Goal: Contribute content: Add original content to the website for others to see

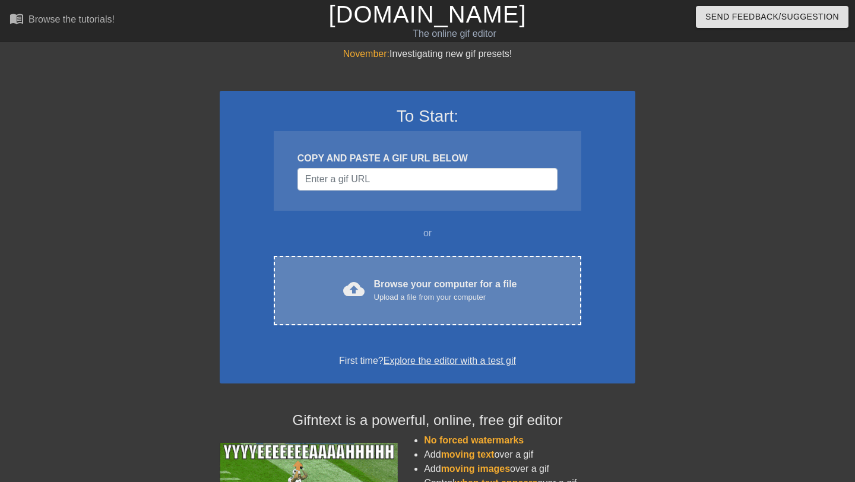
click at [435, 276] on div "cloud_upload Browse your computer for a file Upload a file from your computer C…" at bounding box center [428, 290] width 308 height 69
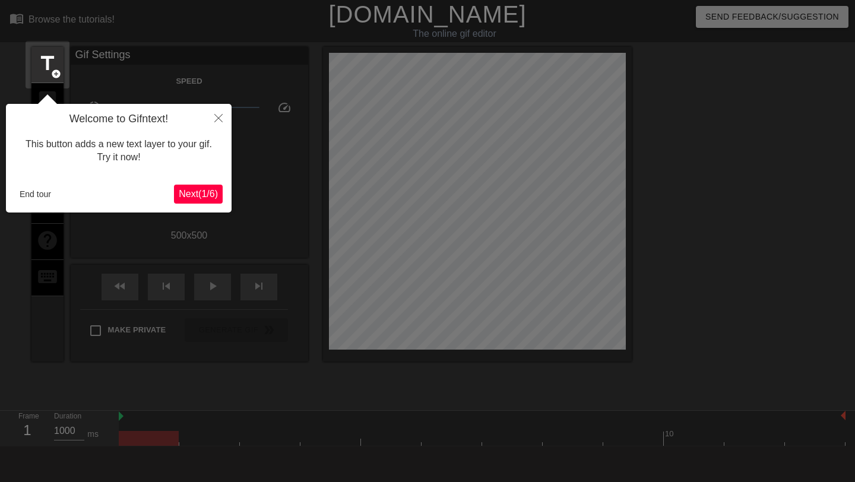
scroll to position [29, 0]
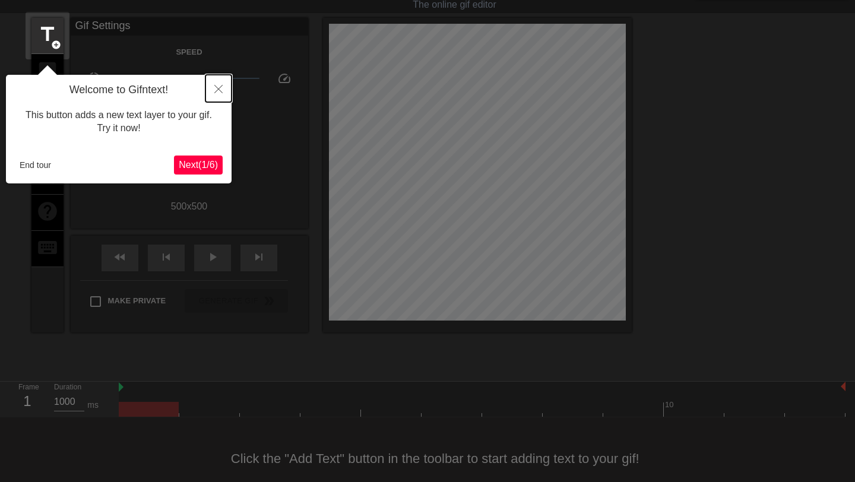
click at [217, 84] on button "Close" at bounding box center [218, 88] width 26 height 27
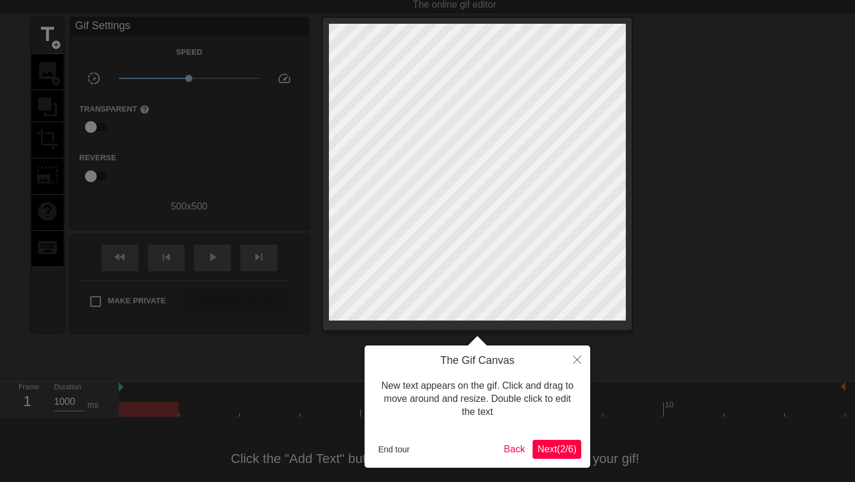
scroll to position [0, 0]
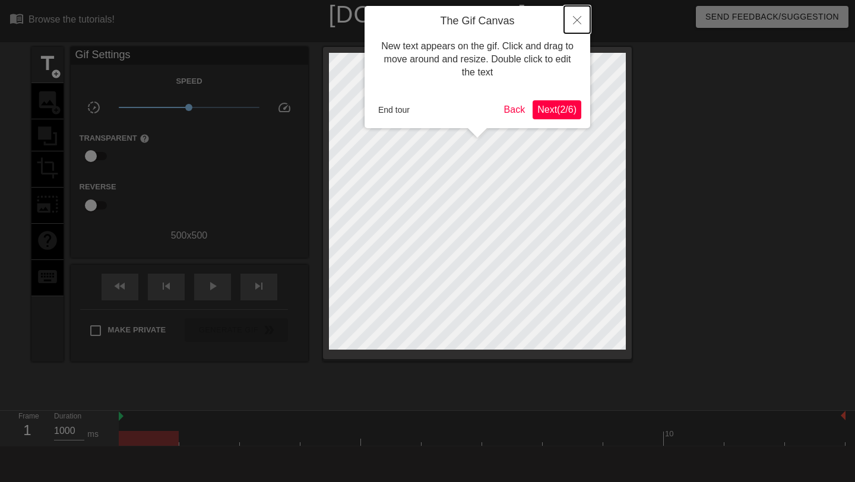
click at [572, 25] on button "Close" at bounding box center [577, 19] width 26 height 27
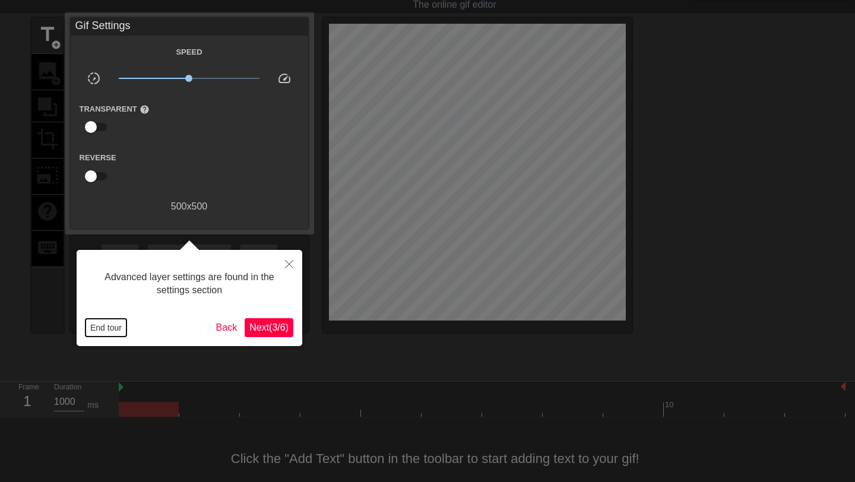
click at [119, 328] on button "End tour" at bounding box center [106, 328] width 41 height 18
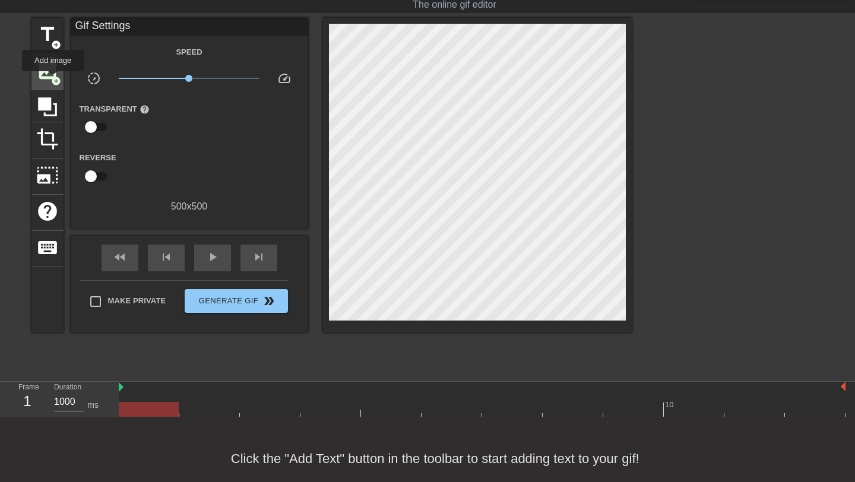
click at [53, 80] on span "add_circle" at bounding box center [56, 81] width 10 height 10
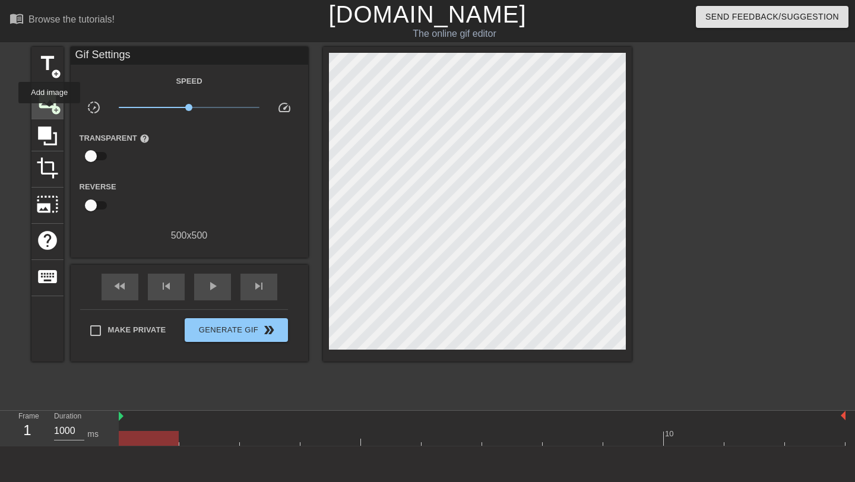
click at [50, 112] on div "image add_circle" at bounding box center [47, 101] width 32 height 36
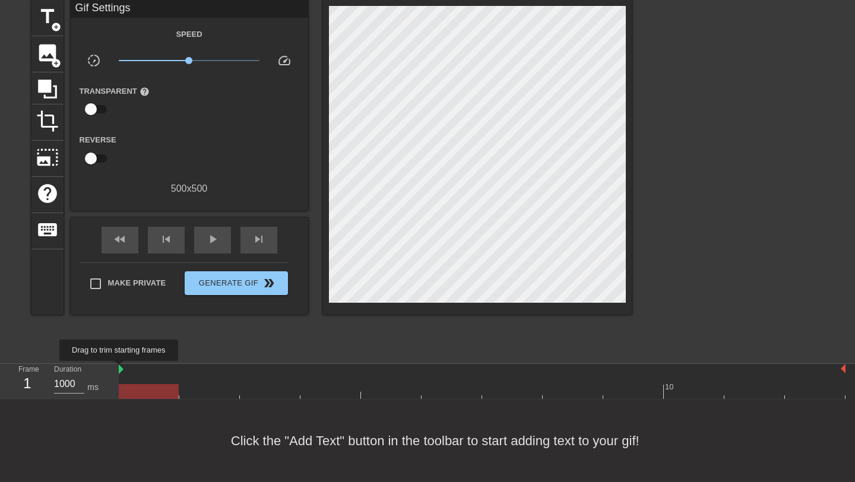
click at [122, 369] on img at bounding box center [121, 370] width 5 height 10
click at [137, 396] on div at bounding box center [149, 391] width 60 height 15
drag, startPoint x: 137, startPoint y: 396, endPoint x: 176, endPoint y: 397, distance: 39.8
click at [176, 397] on div at bounding box center [149, 391] width 60 height 15
drag, startPoint x: 176, startPoint y: 397, endPoint x: 151, endPoint y: 387, distance: 26.9
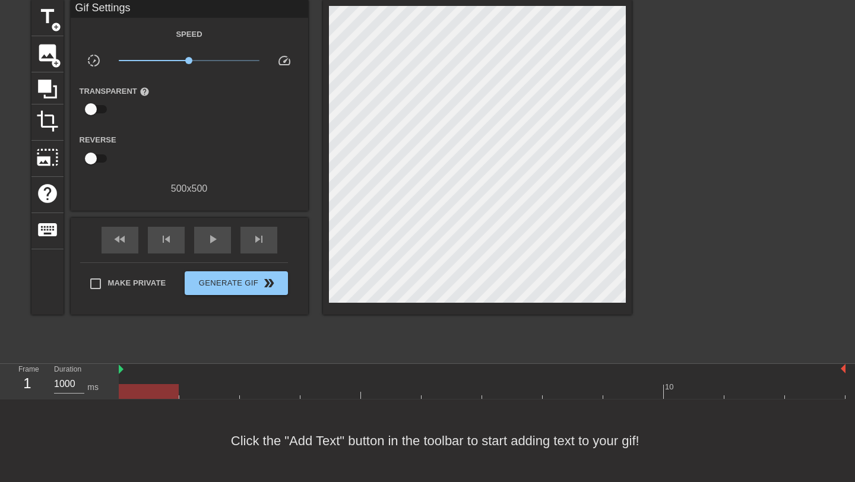
click at [151, 387] on div at bounding box center [149, 391] width 60 height 15
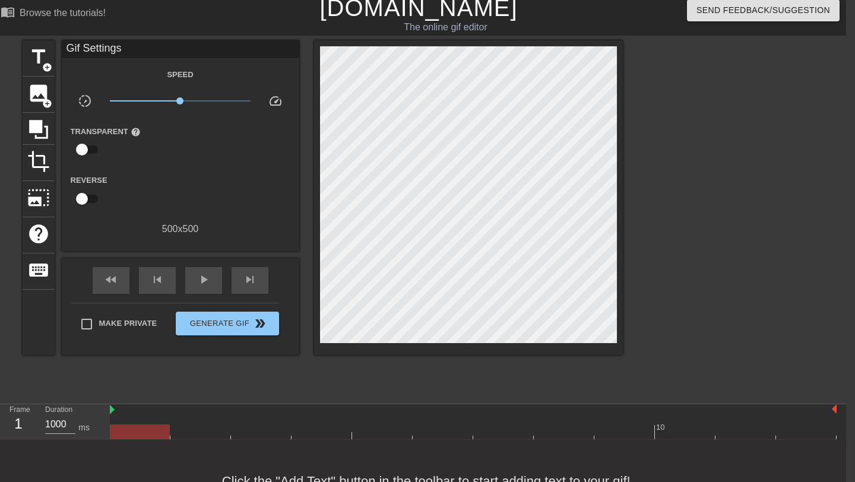
scroll to position [6, 9]
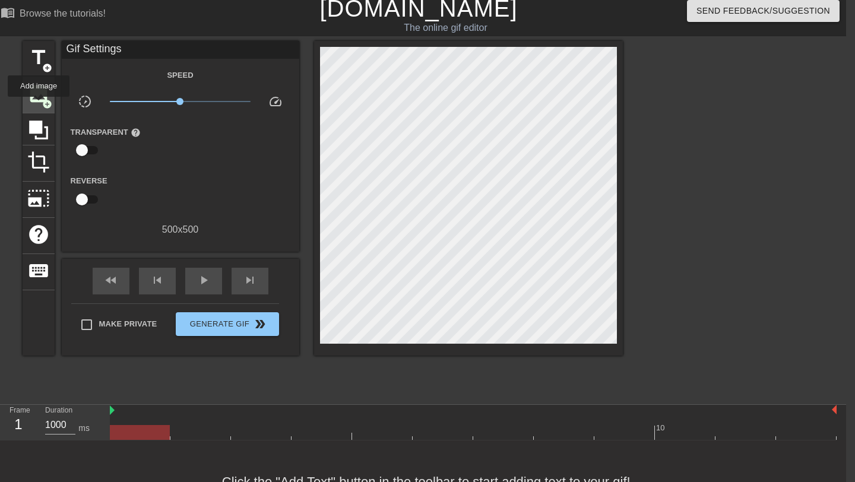
click at [39, 105] on div "image add_circle" at bounding box center [39, 95] width 32 height 36
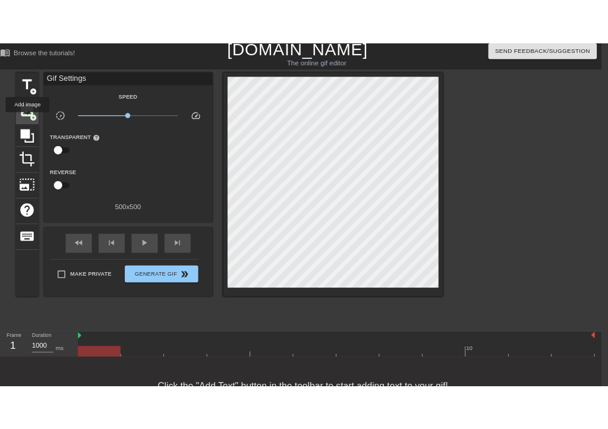
scroll to position [0, 9]
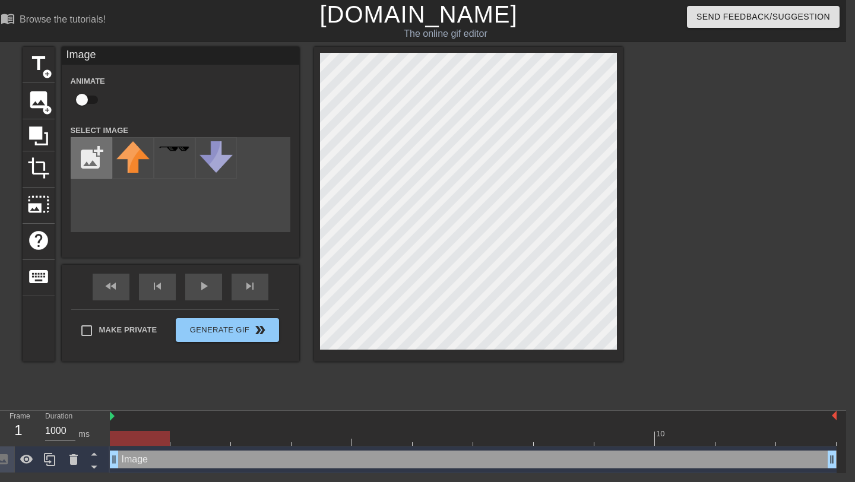
click at [93, 155] on input "file" at bounding box center [91, 158] width 40 height 40
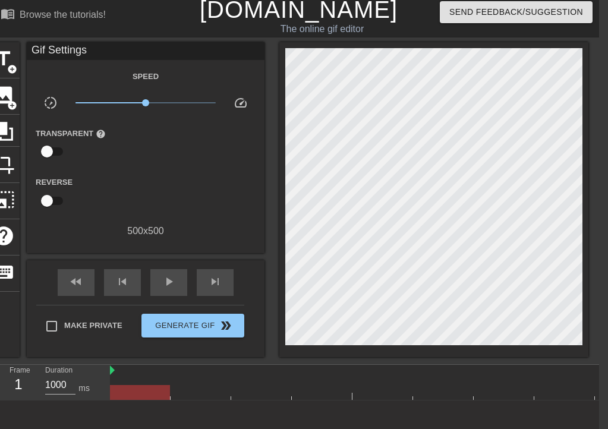
scroll to position [59, 9]
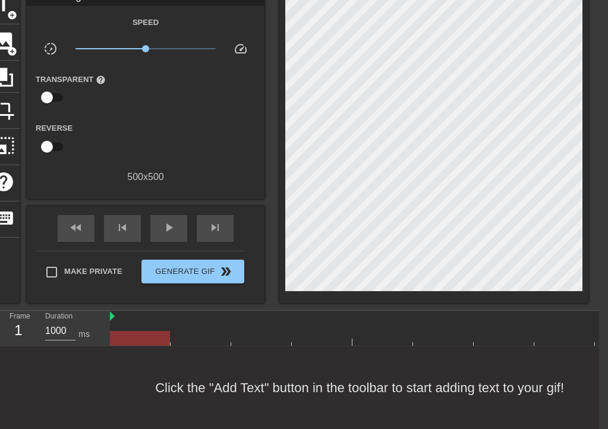
click at [114, 314] on img at bounding box center [112, 316] width 5 height 10
click at [561, 328] on div at bounding box center [565, 330] width 61 height 15
click at [566, 328] on div at bounding box center [565, 330] width 61 height 15
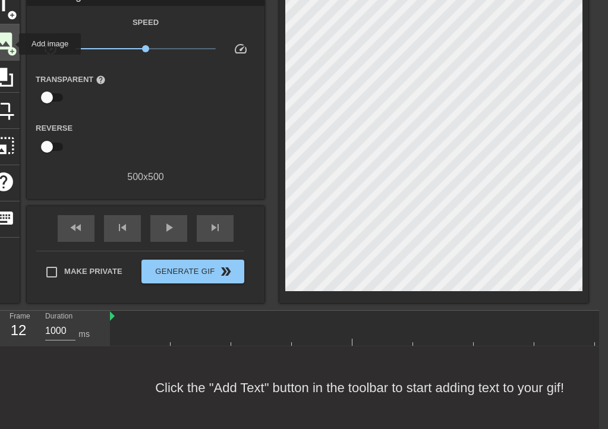
click at [11, 44] on span "image" at bounding box center [3, 41] width 23 height 23
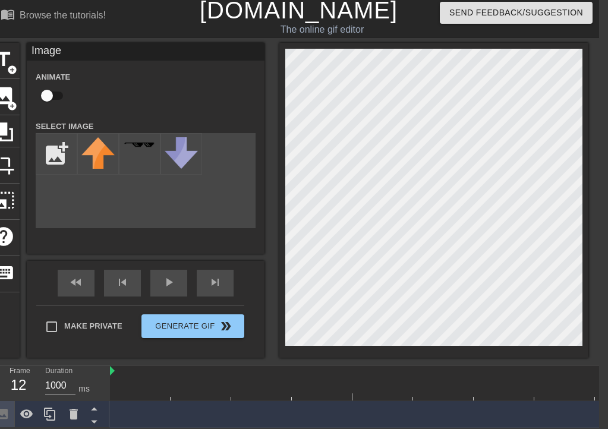
scroll to position [59, 9]
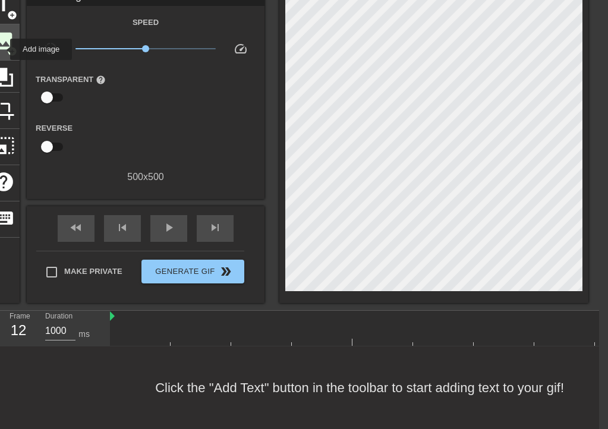
click at [2, 49] on span "image" at bounding box center [3, 41] width 23 height 23
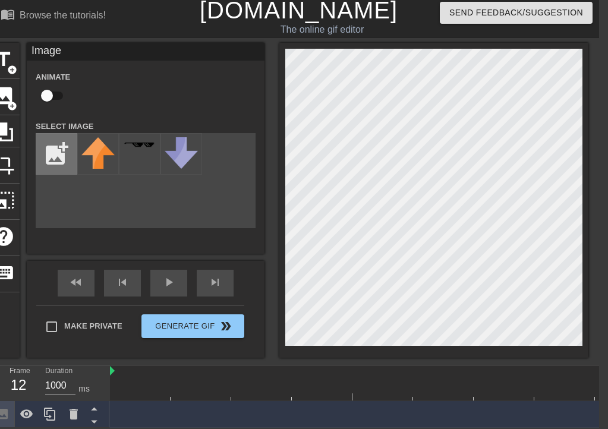
click at [58, 141] on input "file" at bounding box center [56, 154] width 40 height 40
type input "C:\fakepath\IMG_4326.HEIC"
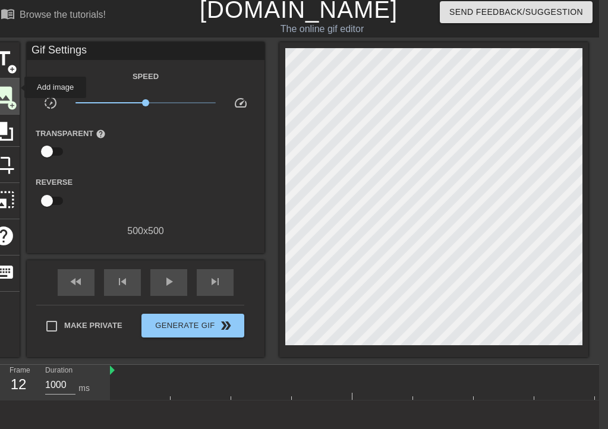
click at [17, 87] on div "image add_circle" at bounding box center [4, 96] width 32 height 36
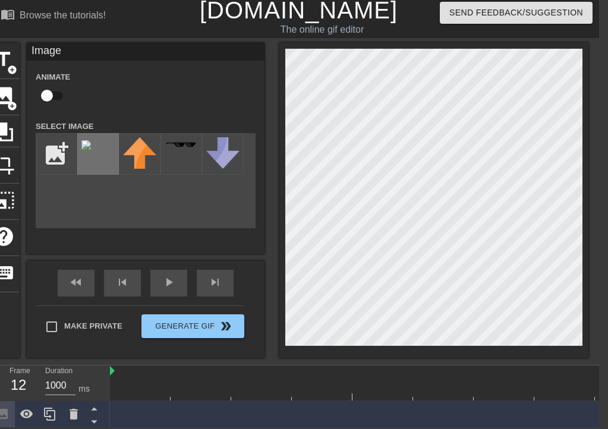
click at [94, 146] on div at bounding box center [98, 154] width 42 height 42
click at [400, 185] on div "title add_circle image add_circle crop photo_size_select_large help keyboard Im…" at bounding box center [288, 200] width 600 height 315
click at [118, 153] on div at bounding box center [98, 154] width 42 height 42
